Goal: Information Seeking & Learning: Learn about a topic

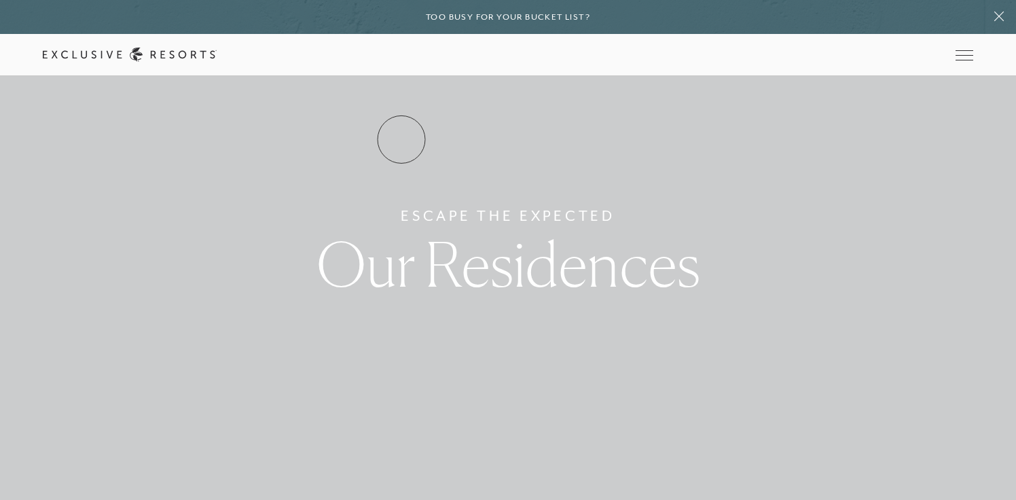
click at [0, 0] on link "Residence Collection" at bounding box center [0, 0] width 0 height 0
click at [0, 0] on link "Experience Collection" at bounding box center [0, 0] width 0 height 0
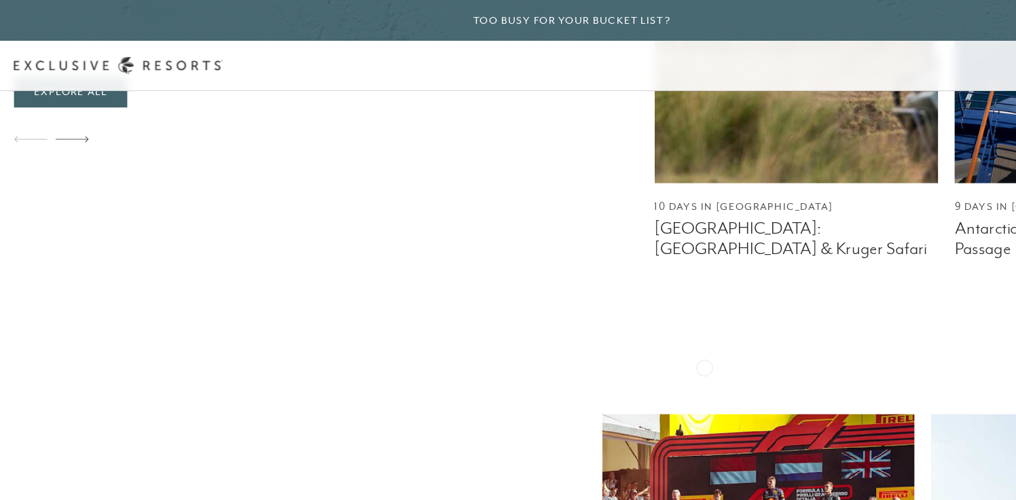
scroll to position [961, 0]
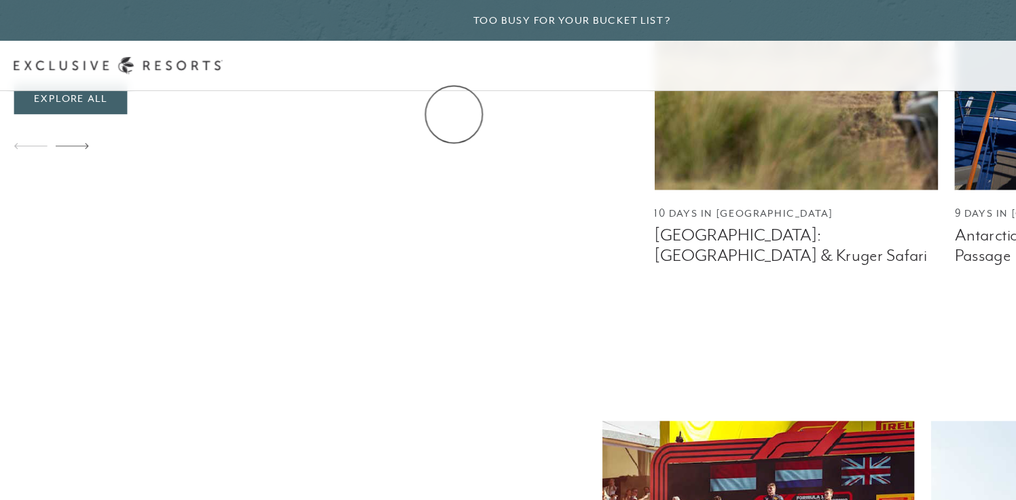
click at [0, 0] on link "The Collection" at bounding box center [0, 0] width 0 height 0
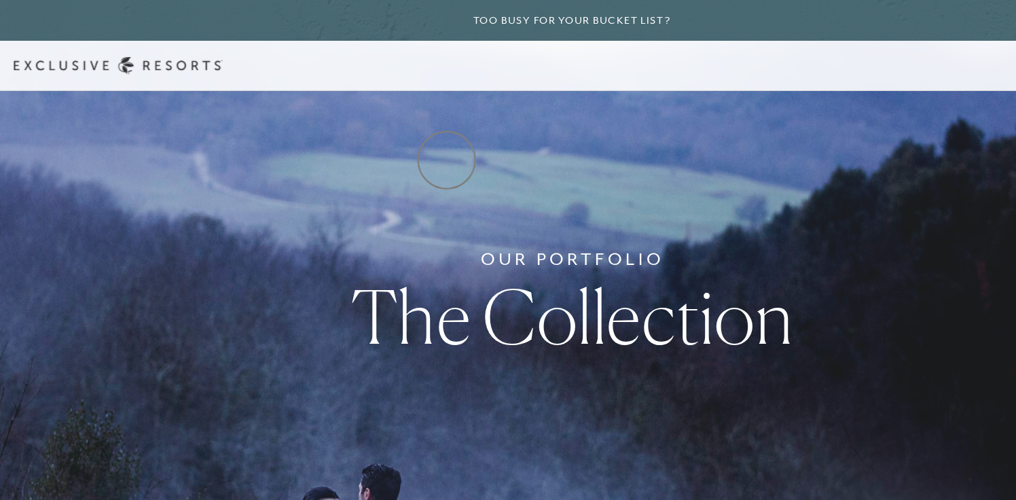
click at [0, 0] on link "Residence Collection" at bounding box center [0, 0] width 0 height 0
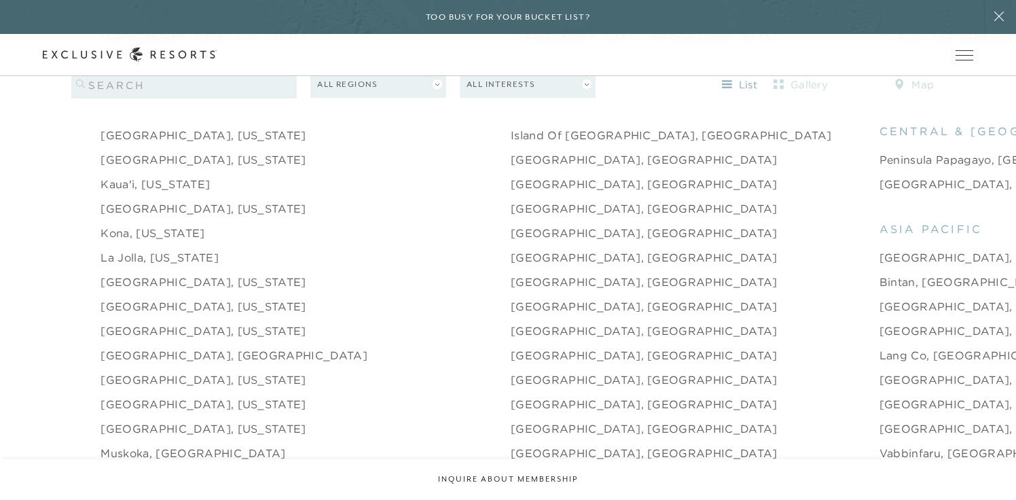
scroll to position [1612, 0]
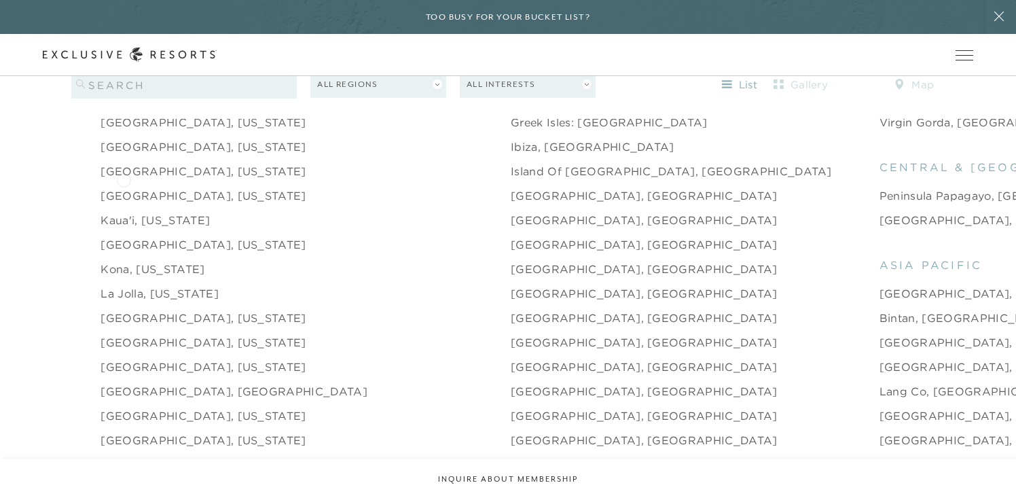
click at [124, 187] on link "[GEOGRAPHIC_DATA], [US_STATE]" at bounding box center [202, 195] width 205 height 16
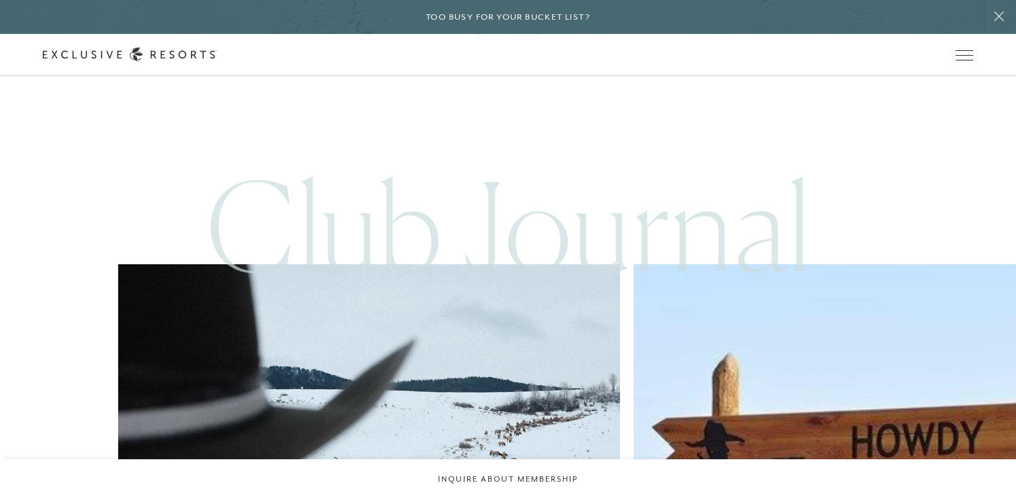
scroll to position [3267, 0]
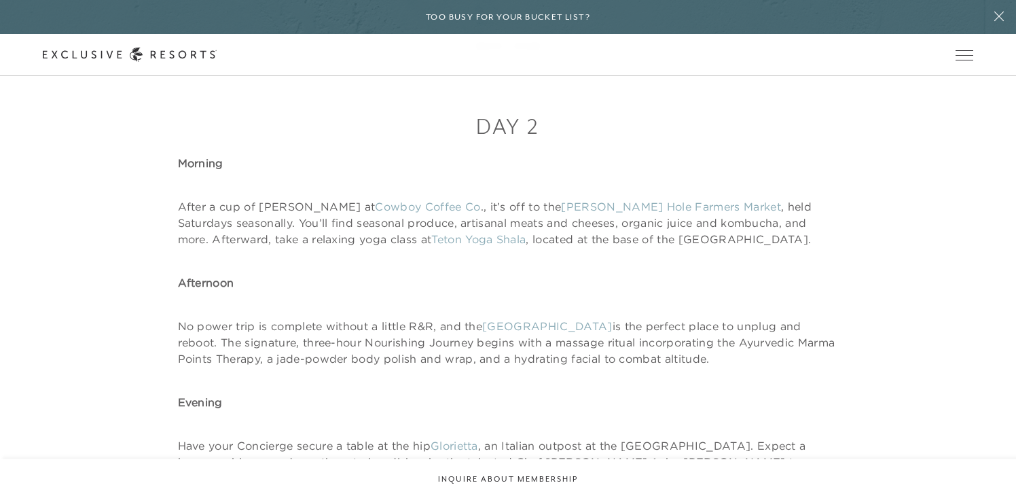
scroll to position [2402, 0]
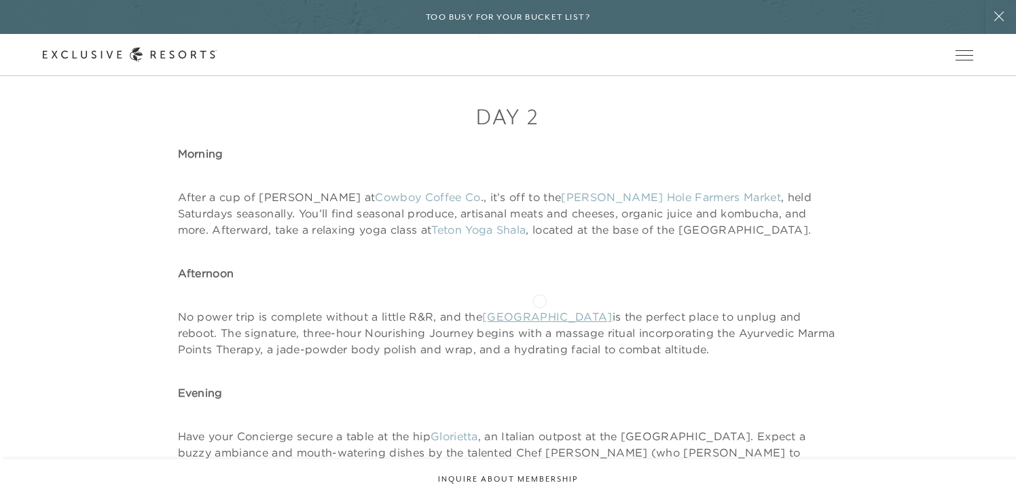
click at [539, 310] on link "[GEOGRAPHIC_DATA]" at bounding box center [547, 317] width 130 height 14
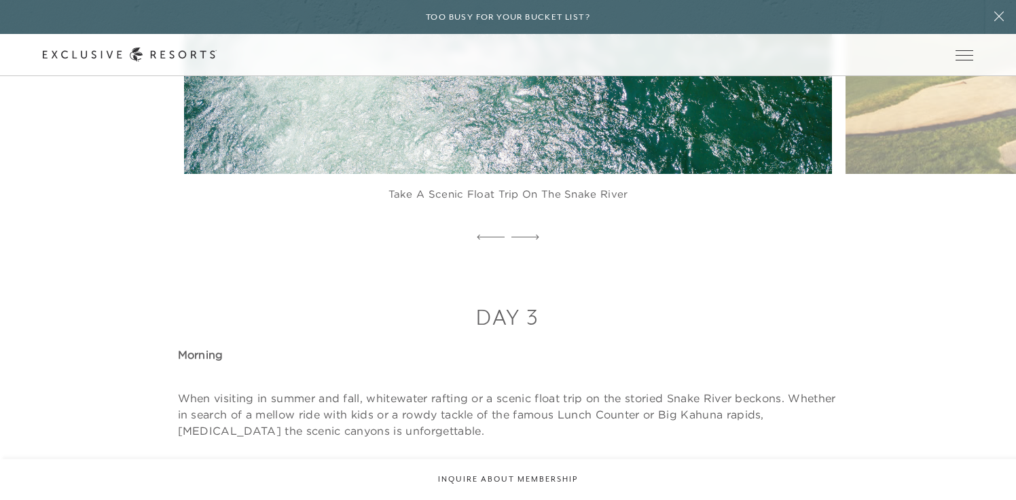
scroll to position [3150, 0]
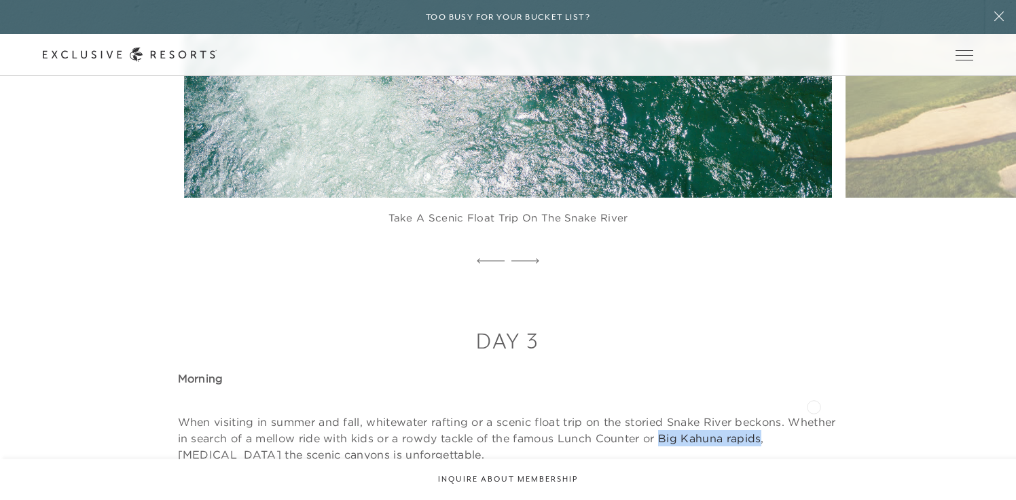
drag, startPoint x: 713, startPoint y: 406, endPoint x: 813, endPoint y: 405, distance: 100.5
click at [813, 413] on p "When visiting in summer and fall, whitewater rafting or a scenic float trip on …" at bounding box center [508, 437] width 661 height 49
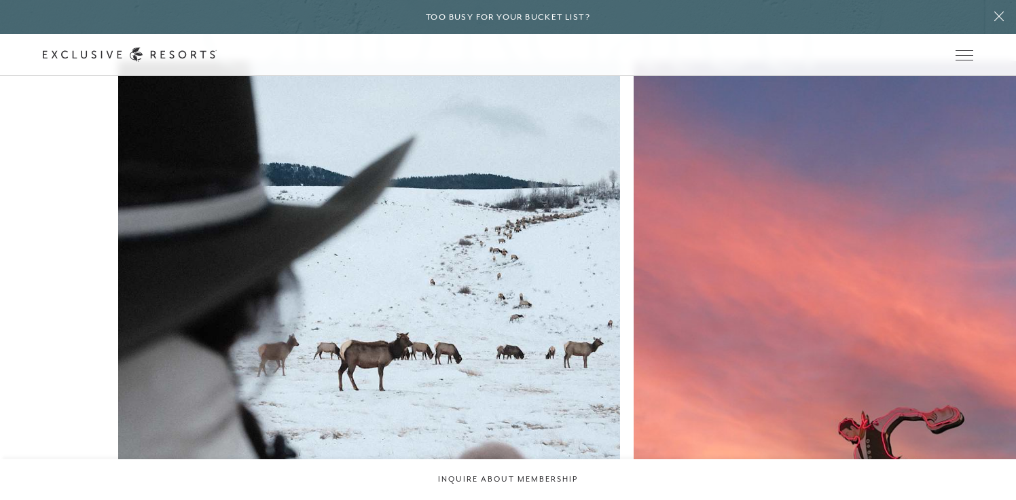
scroll to position [3906, 0]
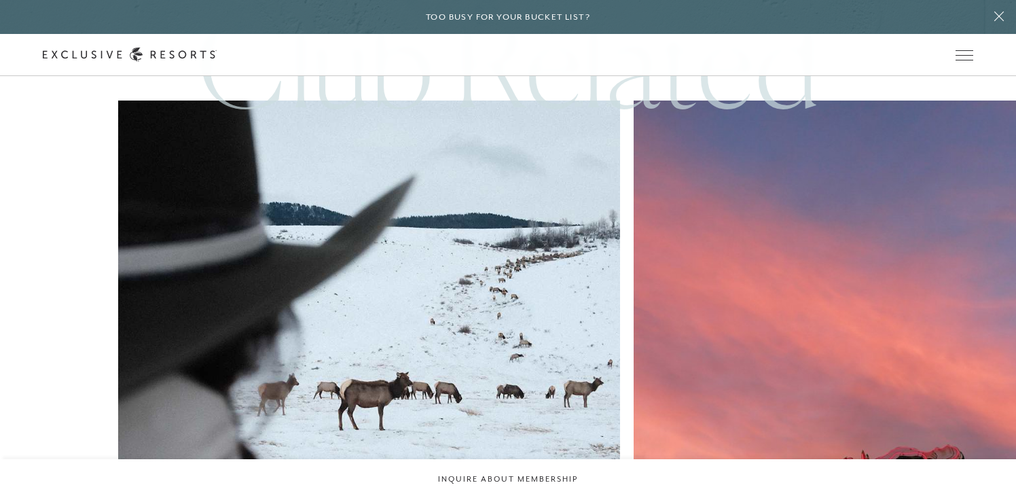
click at [608, 244] on img at bounding box center [884, 435] width 553 height 737
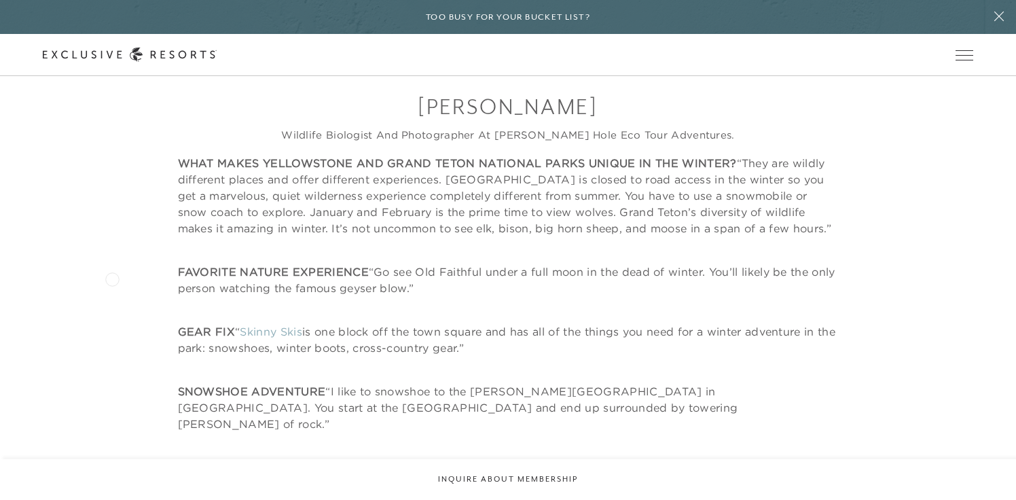
scroll to position [3157, 0]
